Goal: Task Accomplishment & Management: Use online tool/utility

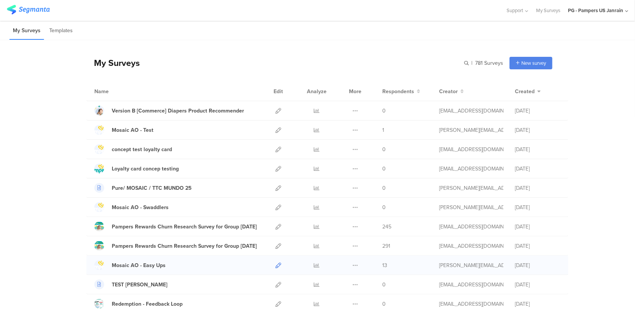
click at [275, 266] on icon at bounding box center [278, 265] width 6 height 6
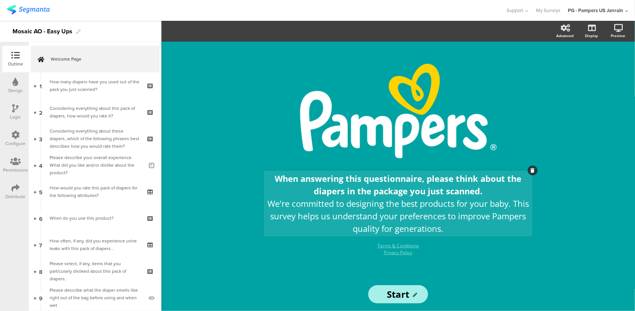
click at [309, 190] on div "When answering this questionnaire, please think about the diapers in the packag…" at bounding box center [398, 203] width 265 height 62
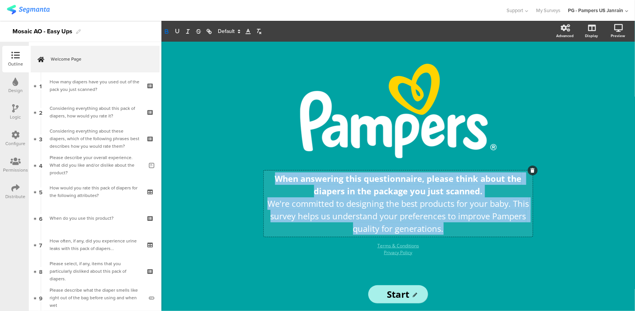
drag, startPoint x: 273, startPoint y: 178, endPoint x: 487, endPoint y: 225, distance: 218.7
click at [487, 225] on div "When answering this questionnaire, please think about the diapers in the packag…" at bounding box center [398, 203] width 265 height 62
copy div "When answering this questionnaire, please think about the diapers in the packag…"
